Goal: Task Accomplishment & Management: Manage account settings

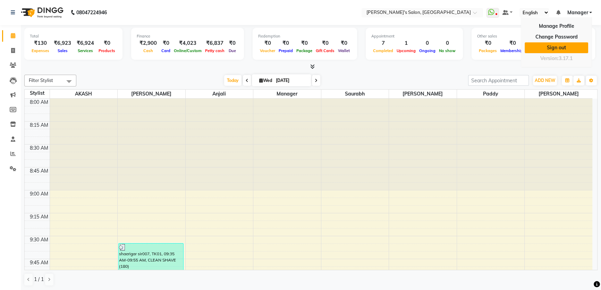
click at [548, 44] on link "Sign out" at bounding box center [555, 47] width 63 height 11
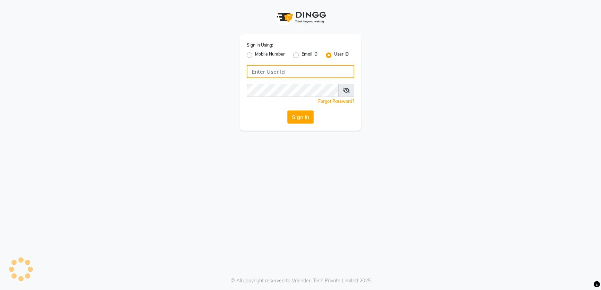
type input "8279543673"
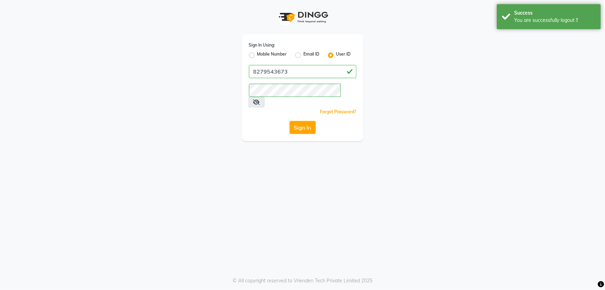
click at [257, 53] on label "Mobile Number" at bounding box center [272, 55] width 30 height 8
click at [257, 53] on input "Mobile Number" at bounding box center [259, 53] width 5 height 5
radio input "true"
radio input "false"
click at [293, 71] on input "Username" at bounding box center [314, 71] width 84 height 13
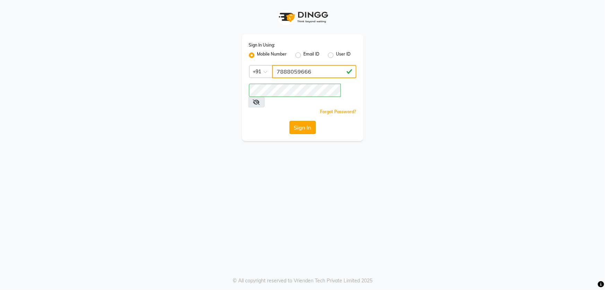
type input "7888059666"
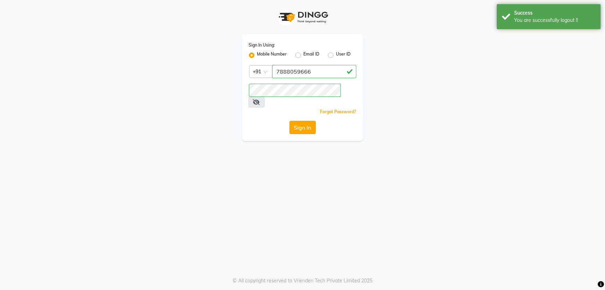
click at [310, 121] on button "Sign In" at bounding box center [303, 127] width 26 height 13
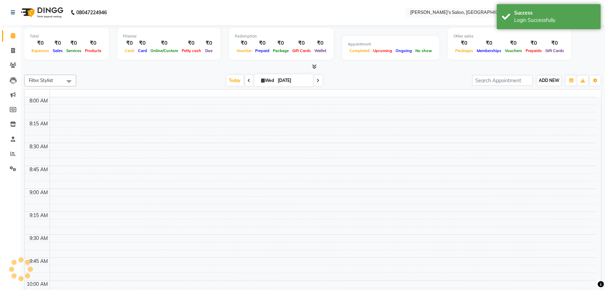
select select "en"
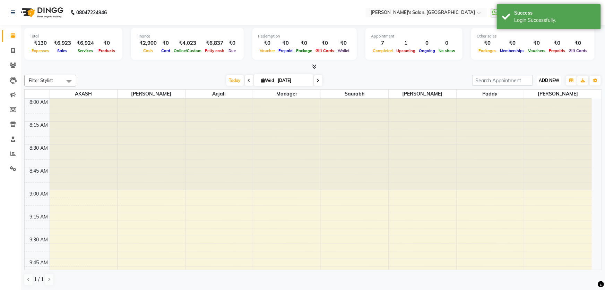
click at [541, 79] on span "ADD NEW" at bounding box center [549, 80] width 20 height 5
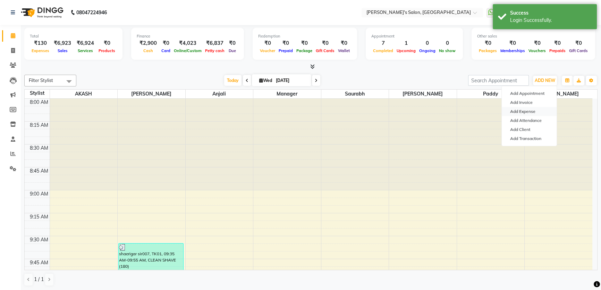
click at [530, 110] on link "Add Expense" at bounding box center [529, 111] width 55 height 9
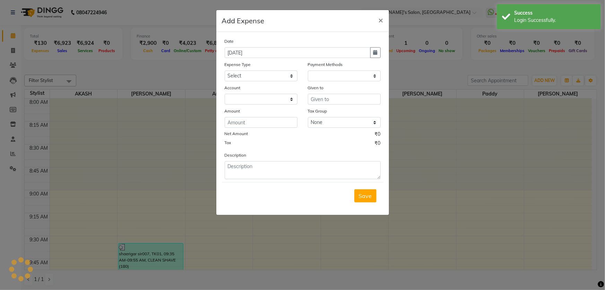
select select "1"
select select "6469"
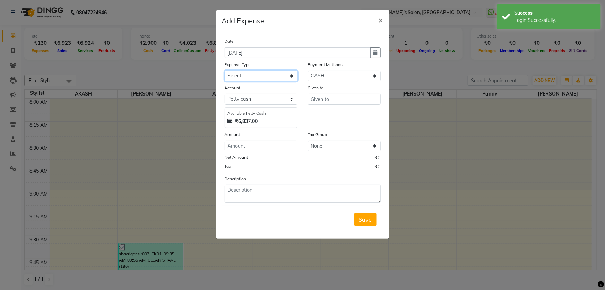
click at [270, 77] on select "Select Advance Salary BANK TRANFAR Cash transfer to hub Client Snacks DISTRIBUT…" at bounding box center [261, 75] width 73 height 11
select select "11132"
click at [225, 71] on select "Select Advance Salary BANK TRANFAR Cash transfer to hub Client Snacks DISTRIBUT…" at bounding box center [261, 75] width 73 height 11
click at [322, 101] on input "text" at bounding box center [344, 99] width 73 height 11
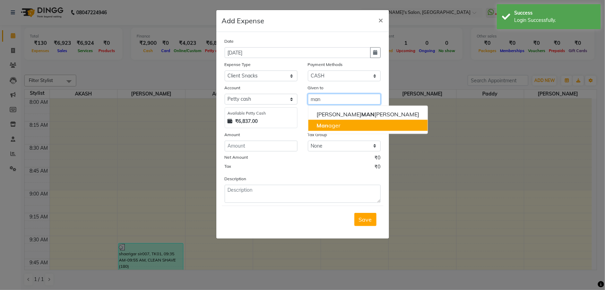
click at [324, 127] on span "Man" at bounding box center [323, 125] width 12 height 7
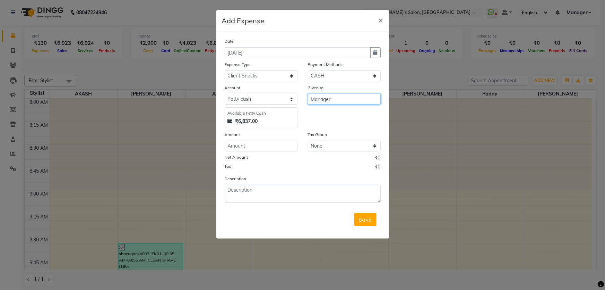
type input "Manager"
click at [276, 145] on input "number" at bounding box center [261, 145] width 73 height 11
type input "40"
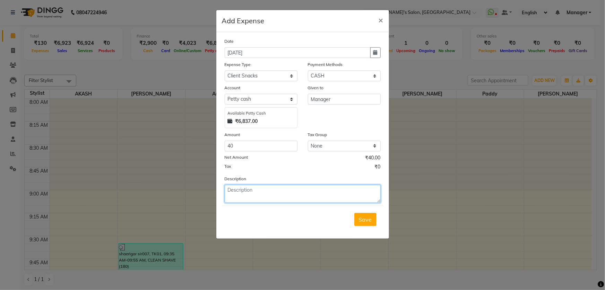
click at [260, 191] on textarea at bounding box center [303, 194] width 156 height 18
type textarea "client coffee"
click at [366, 221] on span "Save" at bounding box center [365, 219] width 13 height 7
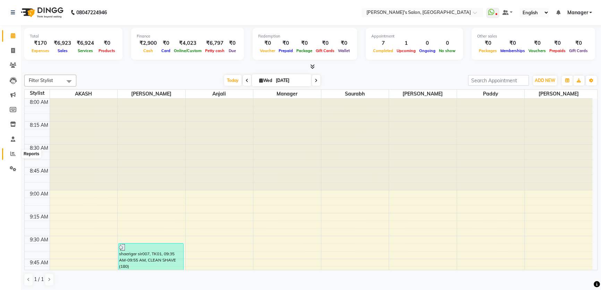
click at [15, 152] on icon at bounding box center [12, 153] width 5 height 5
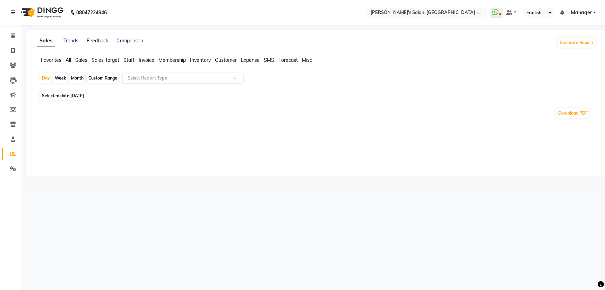
click at [246, 59] on span "Expense" at bounding box center [250, 60] width 19 height 6
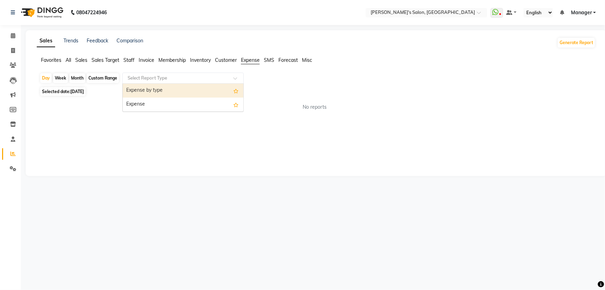
click at [207, 78] on input "text" at bounding box center [176, 78] width 100 height 7
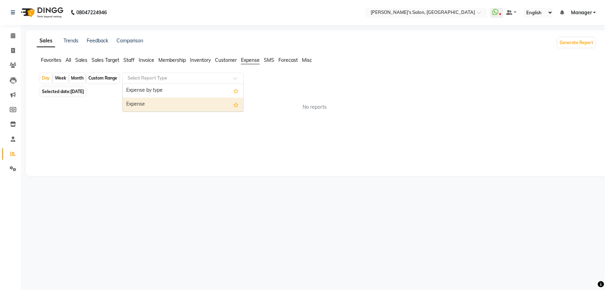
click at [202, 99] on div "Expense" at bounding box center [183, 104] width 121 height 14
select select "full_report"
select select "csv"
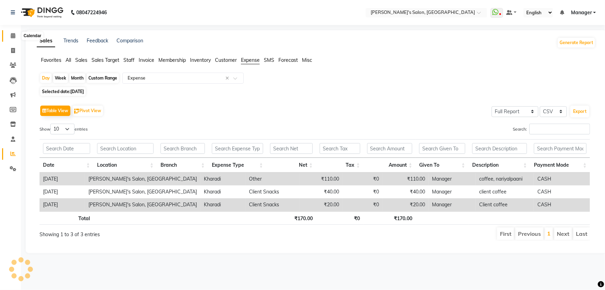
click at [10, 32] on span at bounding box center [13, 36] width 12 height 8
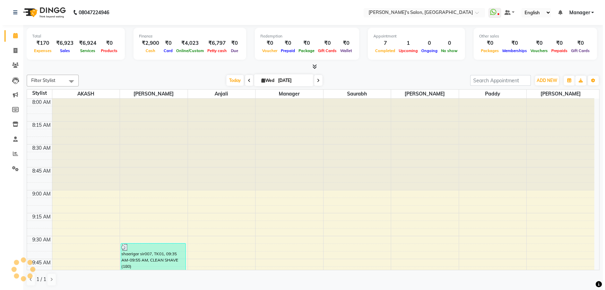
scroll to position [1061, 0]
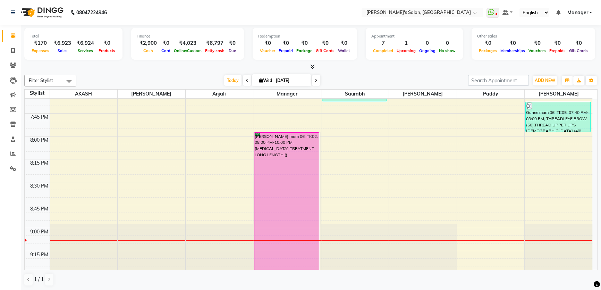
click at [2, 30] on link "Calendar" at bounding box center [10, 35] width 17 height 11
click at [208, 44] on div "₹6,797" at bounding box center [214, 43] width 23 height 8
select select "6469"
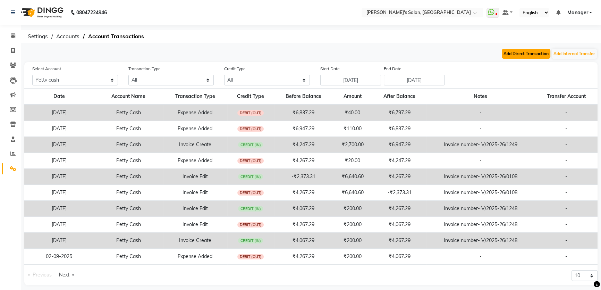
click at [528, 53] on button "Add Direct Transaction" at bounding box center [526, 54] width 49 height 10
select select "direct"
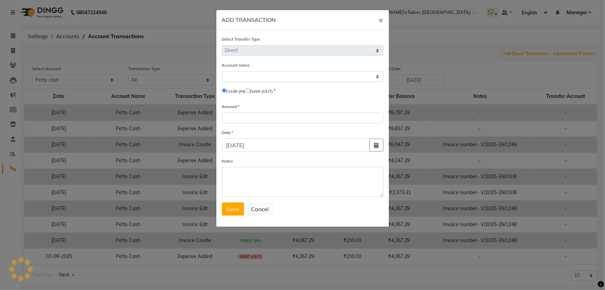
select select "6469"
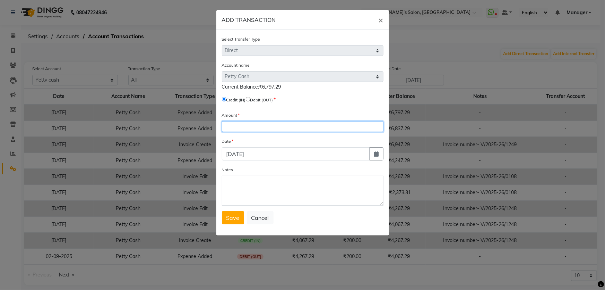
click at [243, 122] on input "number" at bounding box center [303, 126] width 162 height 11
type input "400"
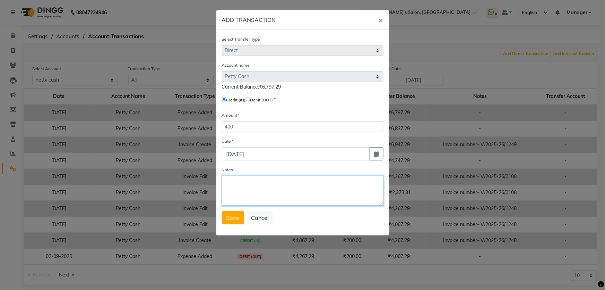
click at [230, 197] on textarea "Notes" at bounding box center [303, 190] width 162 height 30
type textarea "g"
type textarea "pavansir"
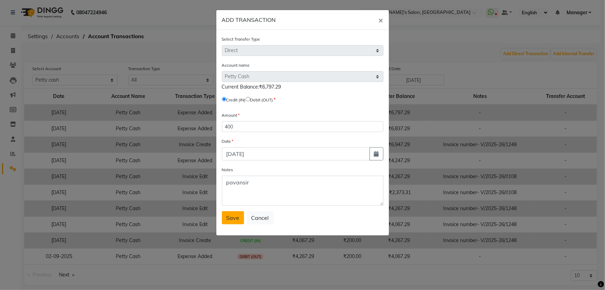
click at [233, 223] on button "Save" at bounding box center [233, 217] width 22 height 13
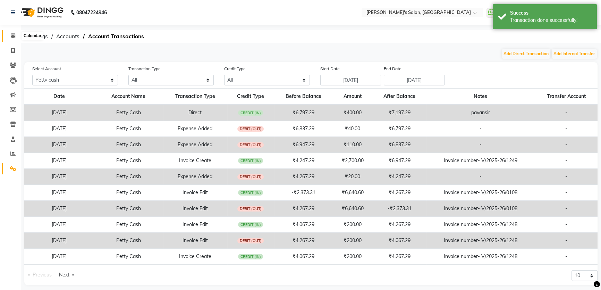
click at [11, 36] on icon at bounding box center [13, 35] width 5 height 5
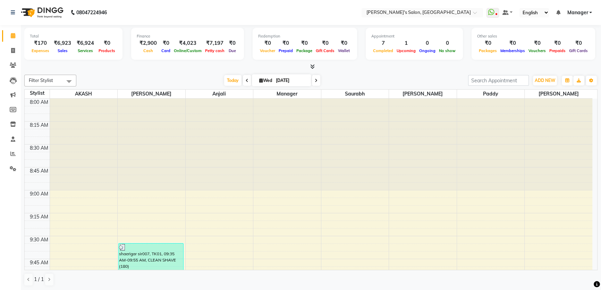
click at [588, 12] on link "Manager" at bounding box center [579, 12] width 25 height 7
click at [559, 46] on link "Sign out" at bounding box center [555, 47] width 63 height 11
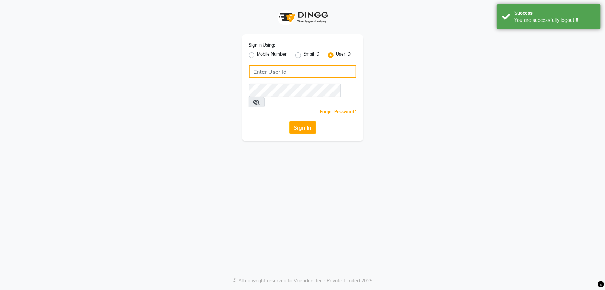
type input "8279543673"
click at [257, 54] on label "Mobile Number" at bounding box center [272, 55] width 30 height 8
click at [257, 54] on input "Mobile Number" at bounding box center [259, 53] width 5 height 5
radio input "true"
radio input "false"
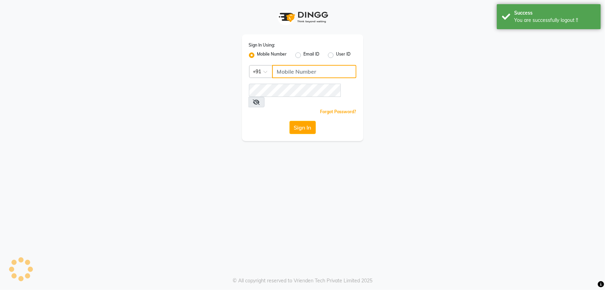
drag, startPoint x: 289, startPoint y: 73, endPoint x: 291, endPoint y: 76, distance: 4.0
click at [289, 73] on input "Username" at bounding box center [314, 71] width 84 height 13
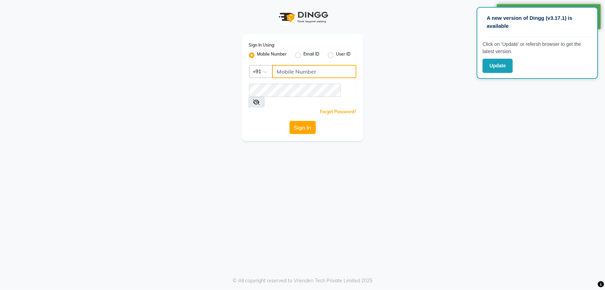
type input "8279543673"
click at [301, 121] on button "Sign In" at bounding box center [303, 127] width 26 height 13
